Goal: Transaction & Acquisition: Book appointment/travel/reservation

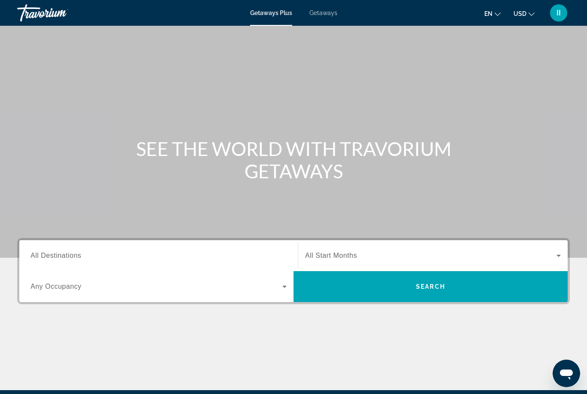
click at [325, 15] on span "Getaways" at bounding box center [324, 12] width 28 height 7
click at [72, 255] on span "All Destinations" at bounding box center [56, 255] width 51 height 7
click at [72, 255] on input "Destination All Destinations" at bounding box center [159, 256] width 256 height 10
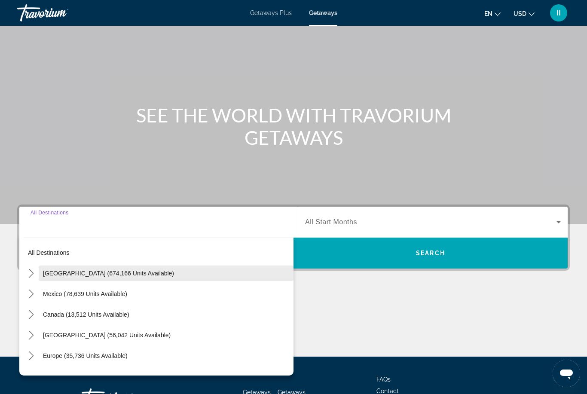
scroll to position [101, 0]
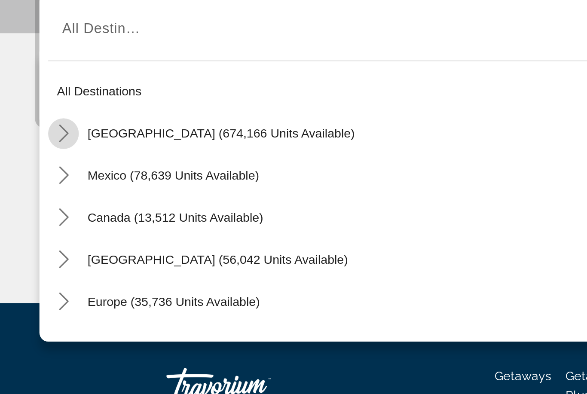
click at [32, 201] on icon "Toggle United States (674,166 units available) submenu" at bounding box center [31, 205] width 9 height 9
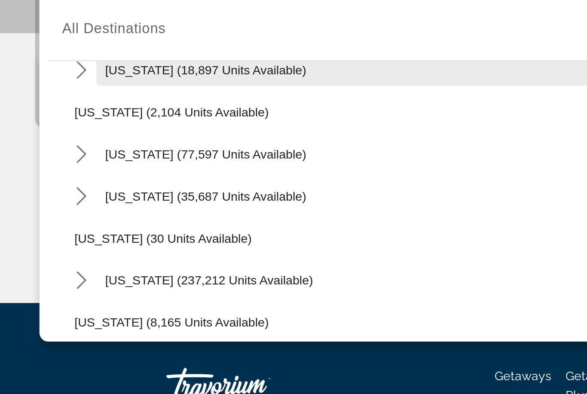
scroll to position [52, 0]
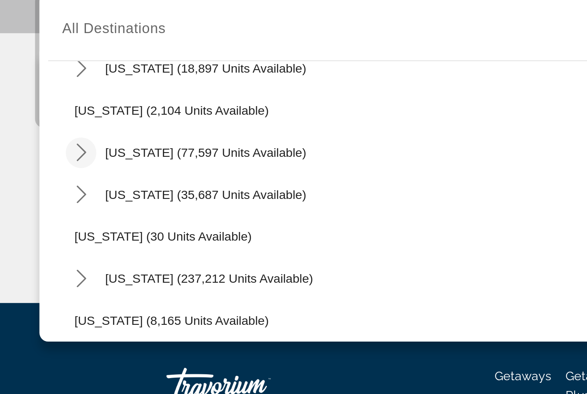
click at [41, 211] on icon "Toggle California (77,597 units available) submenu" at bounding box center [40, 215] width 9 height 9
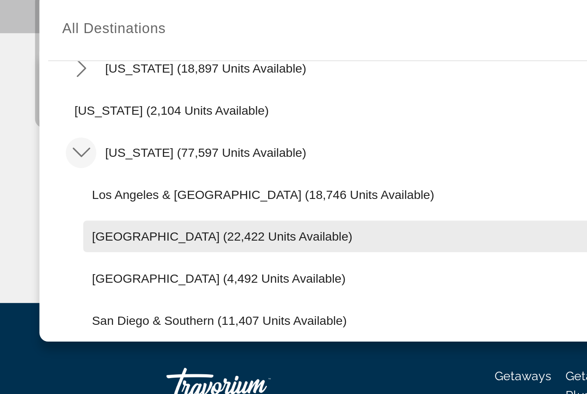
click at [71, 253] on span "Lake Tahoe (22,422 units available)" at bounding box center [109, 256] width 128 height 7
type input "**********"
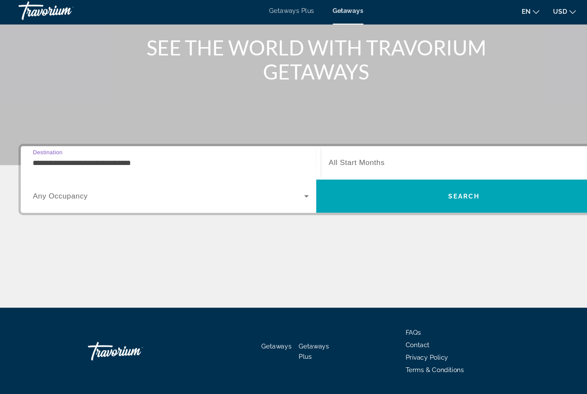
click at [349, 153] on span "All Start Months" at bounding box center [331, 154] width 52 height 7
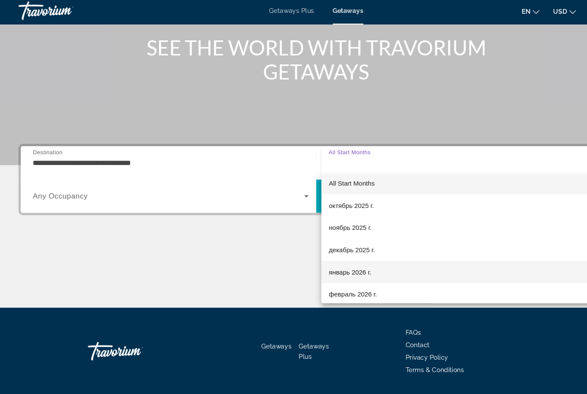
scroll to position [13, 0]
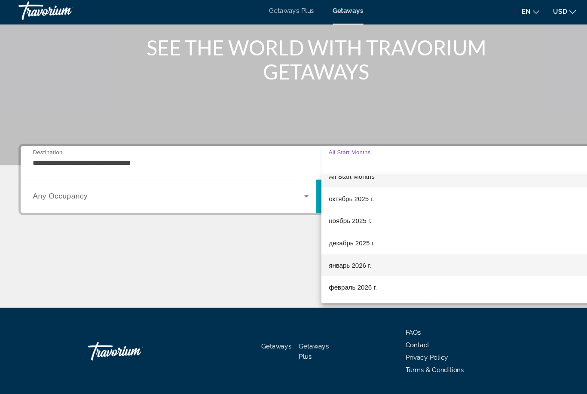
click at [343, 249] on span "январь 2026 г." at bounding box center [325, 249] width 40 height 10
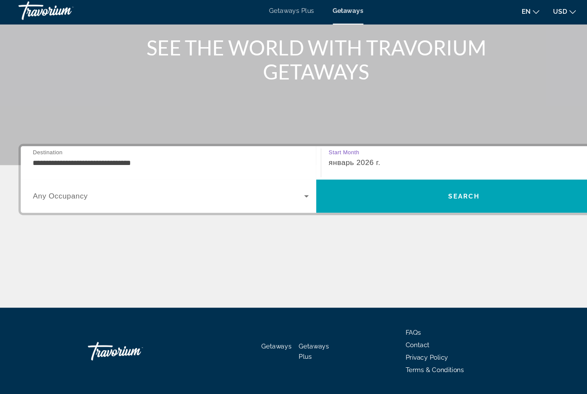
click at [356, 157] on div "январь 2026 г." at bounding box center [433, 154] width 256 height 24
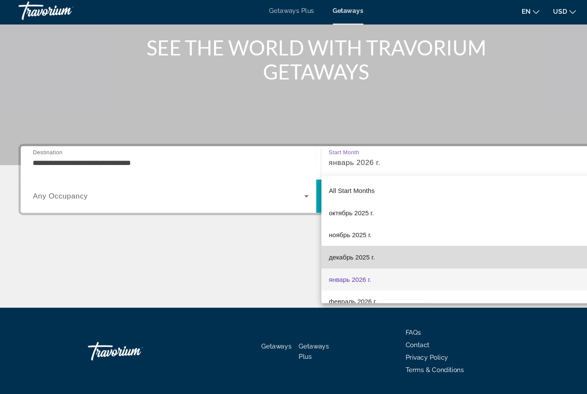
click at [335, 240] on span "декабрь 2025 г." at bounding box center [326, 242] width 43 height 10
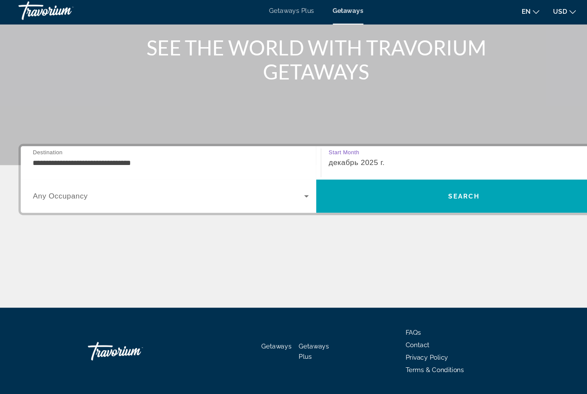
click at [348, 156] on div "декабрь 2025 г." at bounding box center [431, 154] width 252 height 10
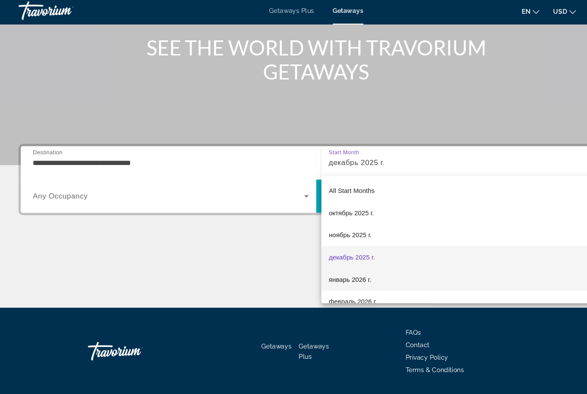
click at [340, 260] on span "январь 2026 г." at bounding box center [325, 263] width 40 height 10
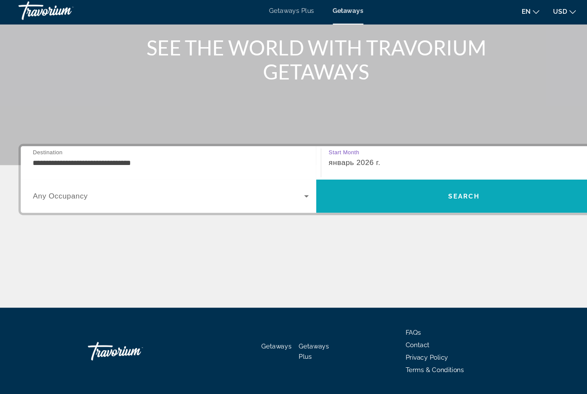
click at [385, 176] on span "Search" at bounding box center [431, 185] width 274 height 21
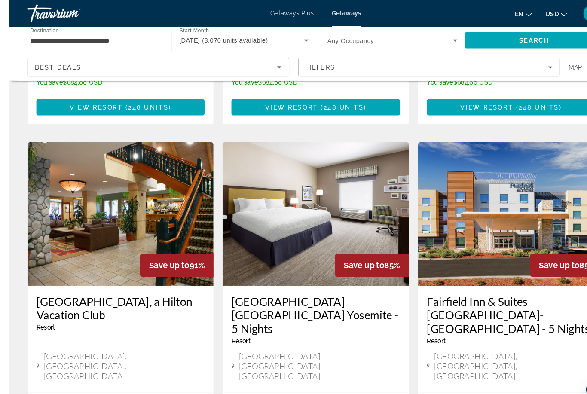
scroll to position [326, 0]
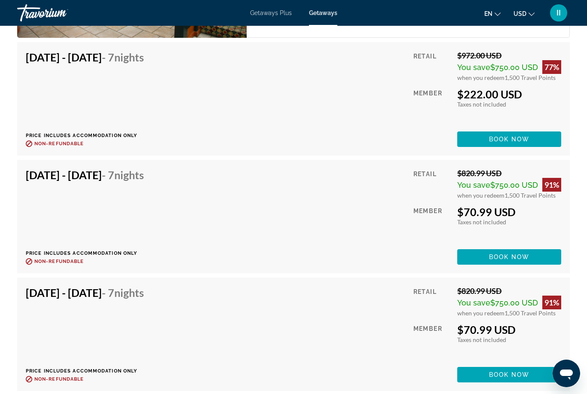
scroll to position [1835, 0]
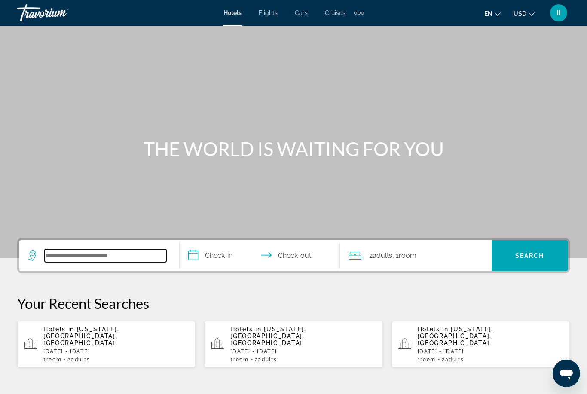
click at [77, 257] on input "Search hotel destination" at bounding box center [106, 255] width 122 height 13
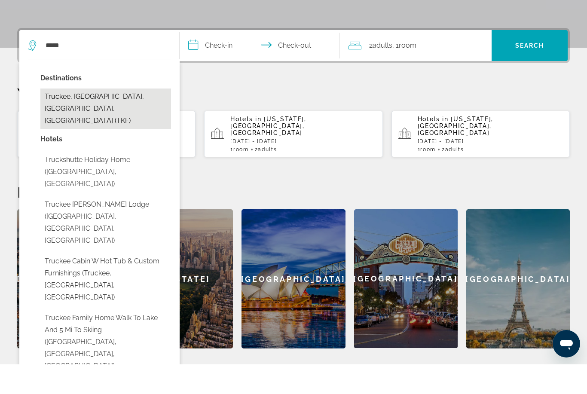
click at [63, 118] on button "Truckee, [GEOGRAPHIC_DATA], [GEOGRAPHIC_DATA], [GEOGRAPHIC_DATA] (TKF)" at bounding box center [105, 138] width 131 height 40
type input "**********"
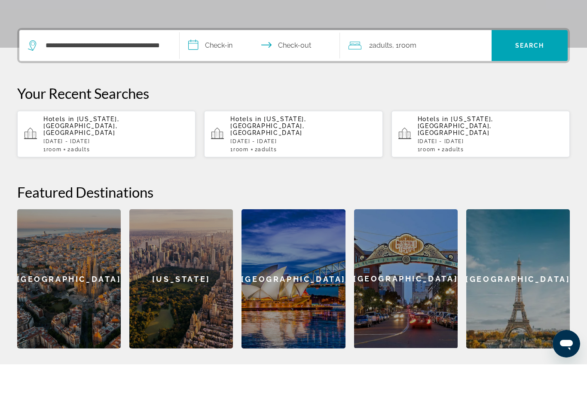
click at [215, 60] on input "**********" at bounding box center [262, 77] width 164 height 34
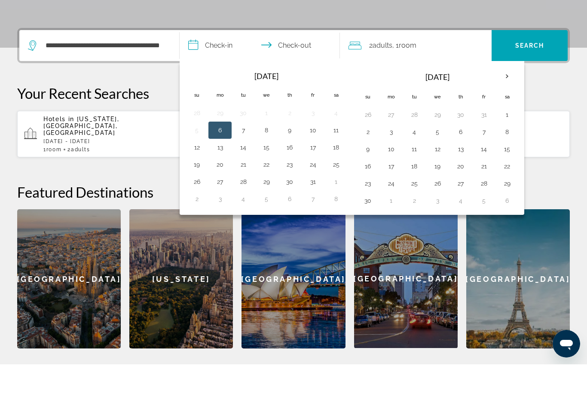
scroll to position [210, 0]
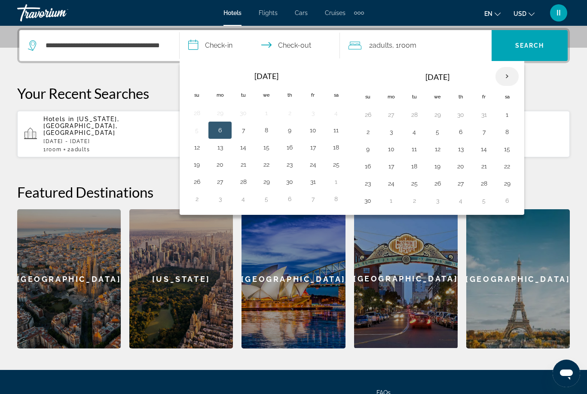
click at [509, 77] on th "Next month" at bounding box center [507, 76] width 23 height 19
click at [463, 114] on button "1" at bounding box center [461, 115] width 14 height 12
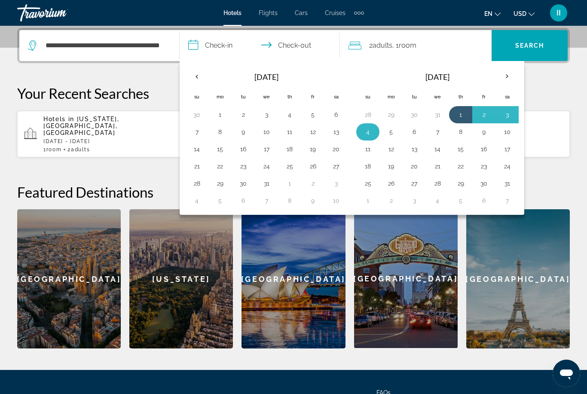
click at [372, 134] on button "4" at bounding box center [368, 132] width 14 height 12
type input "**********"
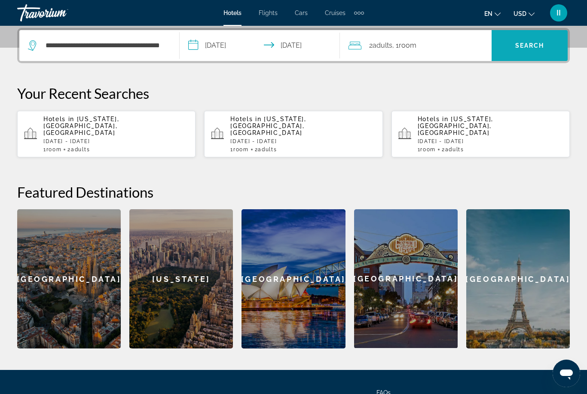
click at [541, 46] on span "Search" at bounding box center [530, 45] width 29 height 7
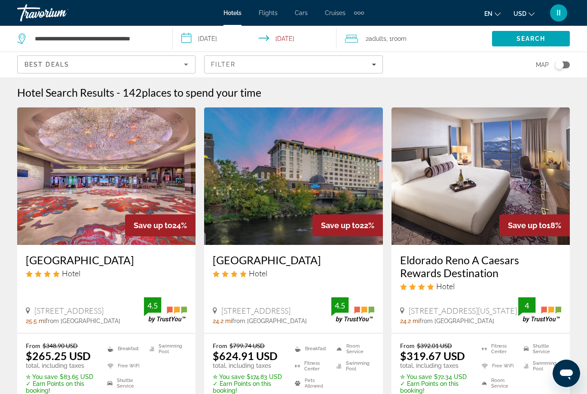
drag, startPoint x: 22, startPoint y: 255, endPoint x: 173, endPoint y: 261, distance: 151.0
click at [173, 261] on div "[GEOGRAPHIC_DATA] Hotel [STREET_ADDRESS] 25.5 mi from [GEOGRAPHIC_DATA] from ho…" at bounding box center [106, 289] width 178 height 88
copy h3 "[GEOGRAPHIC_DATA]"
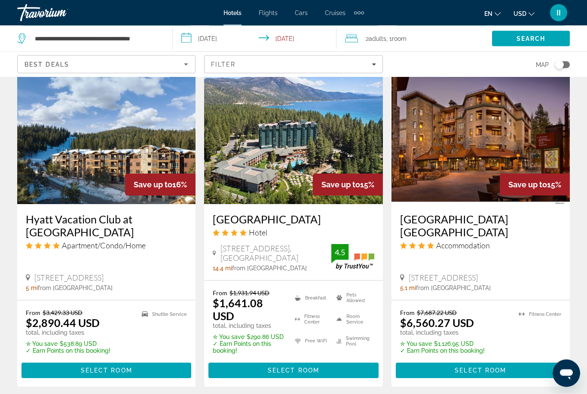
scroll to position [721, 0]
drag, startPoint x: 212, startPoint y: 206, endPoint x: 286, endPoint y: 201, distance: 73.7
click at [286, 225] on div "[GEOGRAPHIC_DATA] Hotel [STREET_ADDRESS], [GEOGRAPHIC_DATA] 14.4 mi from [GEOGR…" at bounding box center [293, 242] width 178 height 76
copy h3 "[GEOGRAPHIC_DATA]"
click at [244, 39] on input "**********" at bounding box center [257, 40] width 168 height 28
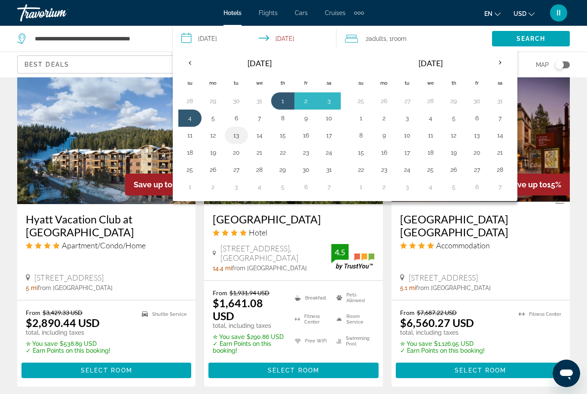
click at [235, 135] on button "13" at bounding box center [237, 135] width 14 height 12
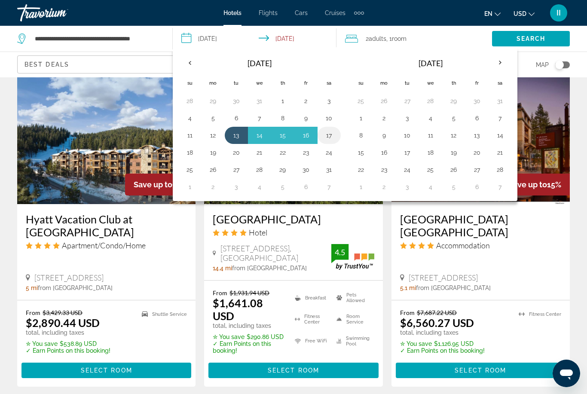
click at [330, 135] on button "17" at bounding box center [330, 135] width 14 height 12
type input "**********"
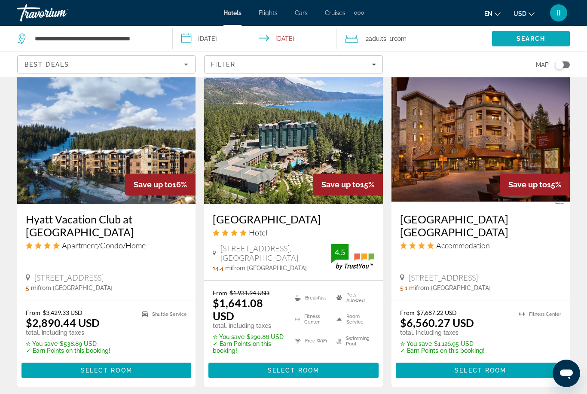
click at [534, 38] on span "Search" at bounding box center [531, 38] width 29 height 7
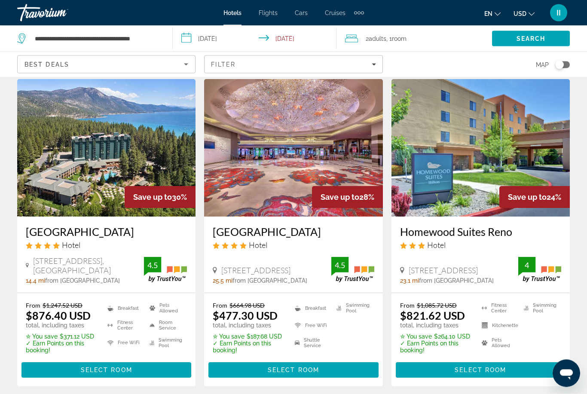
scroll to position [28, 0]
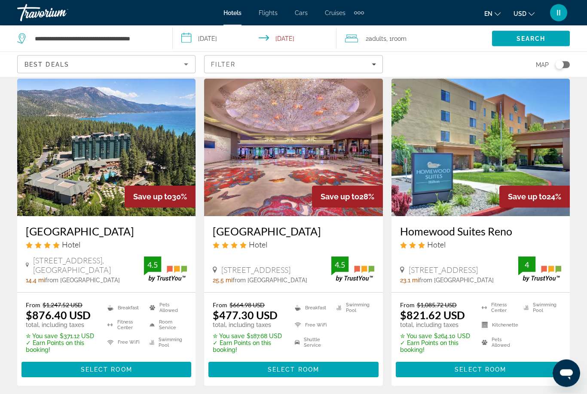
drag, startPoint x: 21, startPoint y: 223, endPoint x: 99, endPoint y: 241, distance: 80.7
click at [99, 241] on div "[GEOGRAPHIC_DATA] Hotel [STREET_ADDRESS], [GEOGRAPHIC_DATA] 14.4 mi from [GEOGR…" at bounding box center [106, 255] width 178 height 76
copy h3 "[GEOGRAPHIC_DATA]"
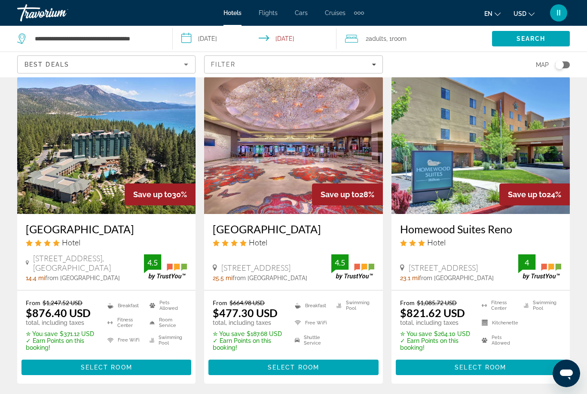
scroll to position [29, 0]
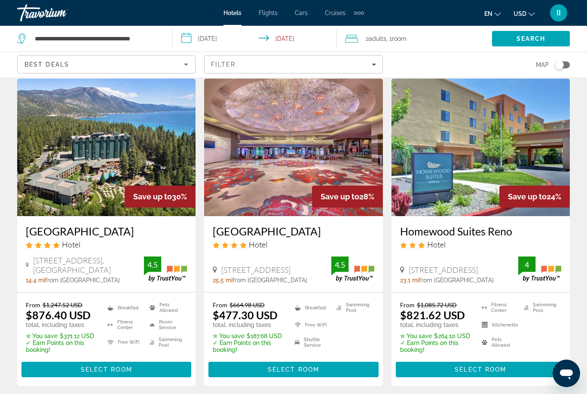
drag, startPoint x: 236, startPoint y: 229, endPoint x: 360, endPoint y: 233, distance: 123.9
copy h3 "[GEOGRAPHIC_DATA]"
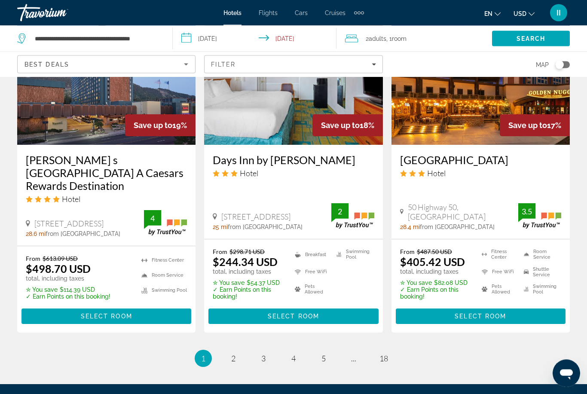
scroll to position [1168, 0]
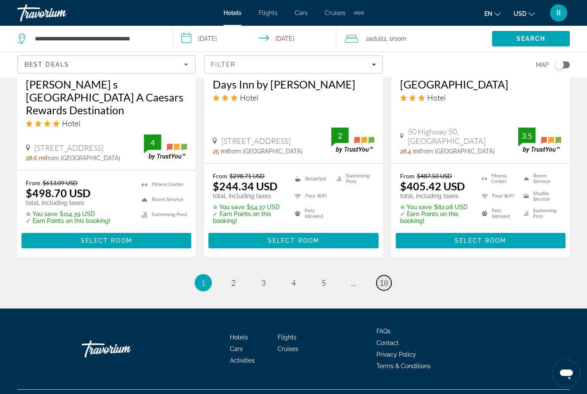
click at [388, 288] on span "18" at bounding box center [384, 282] width 9 height 9
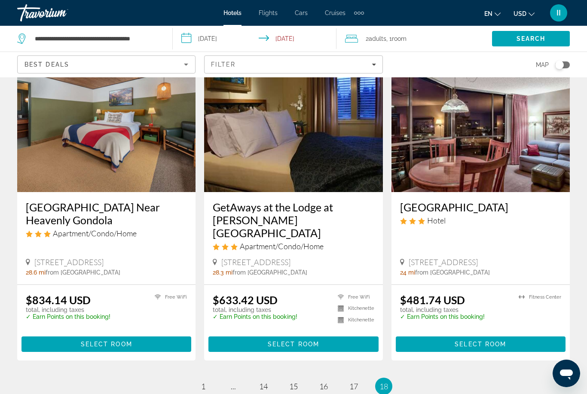
scroll to position [1113, 0]
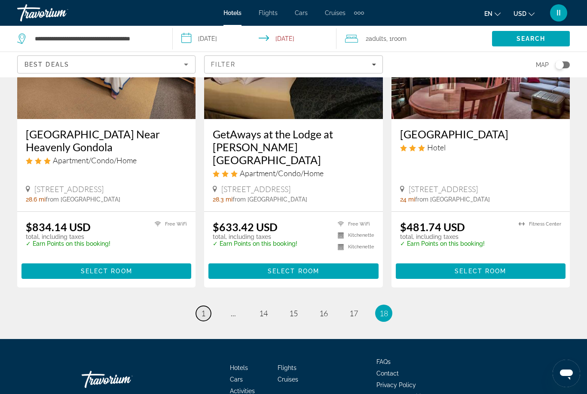
click at [199, 306] on link "page 1" at bounding box center [203, 313] width 15 height 15
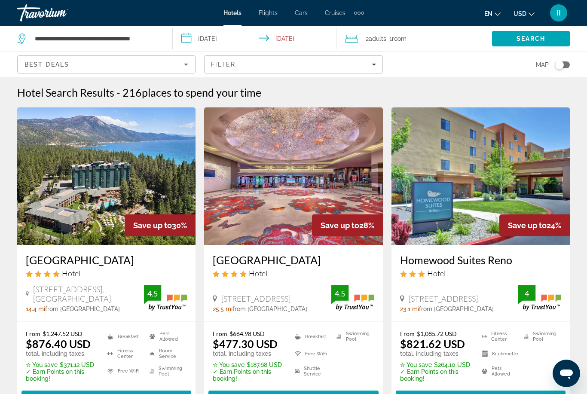
click at [361, 12] on div "Extra navigation items" at bounding box center [362, 13] width 3 height 3
click at [349, 30] on span "Activities" at bounding box center [344, 28] width 25 height 7
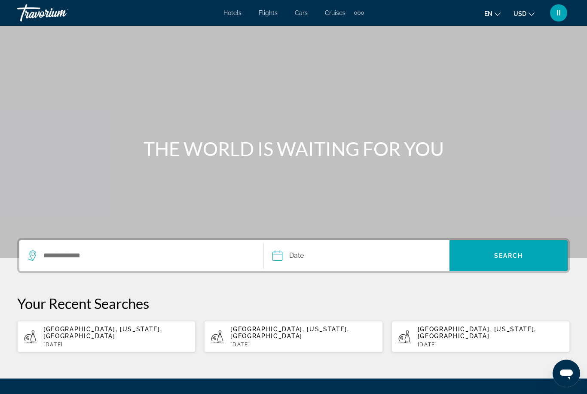
click at [102, 328] on span "[GEOGRAPHIC_DATA], [US_STATE], [GEOGRAPHIC_DATA]" at bounding box center [102, 333] width 119 height 14
type input "**********"
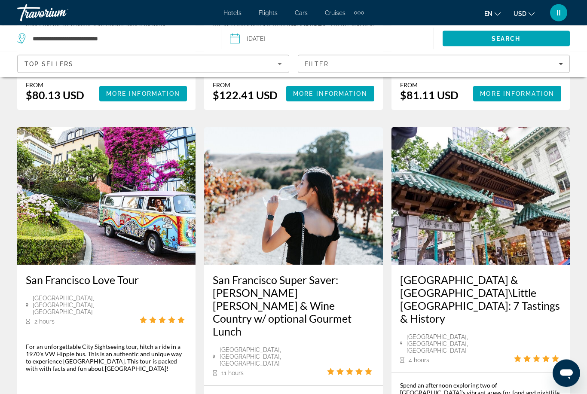
scroll to position [1220, 0]
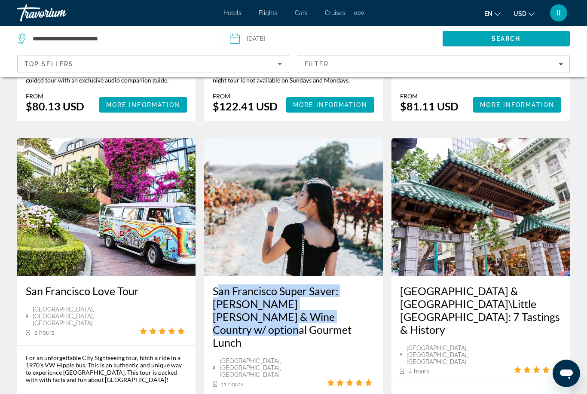
drag, startPoint x: 210, startPoint y: 194, endPoint x: 334, endPoint y: 227, distance: 128.0
click at [334, 276] on div "San Francisco Super Saver: [PERSON_NAME] [PERSON_NAME] & Wine Country w/ option…" at bounding box center [293, 336] width 178 height 121
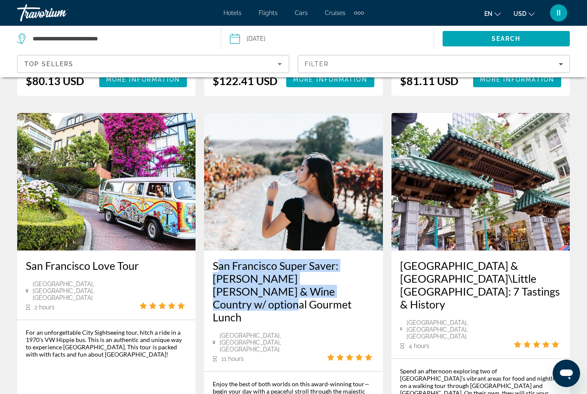
scroll to position [1247, 0]
